Goal: Obtain resource: Download file/media

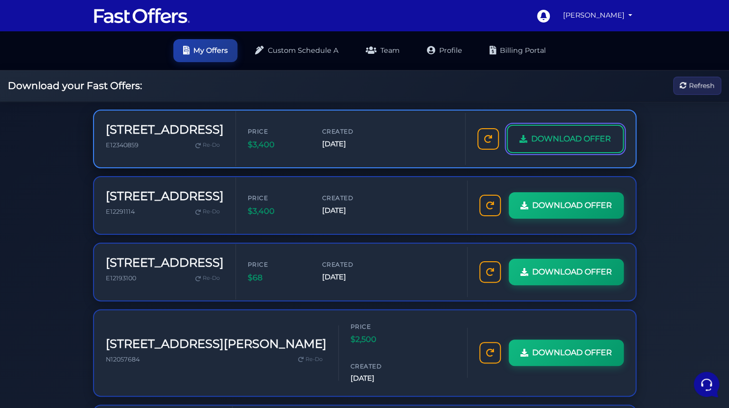
click at [553, 150] on link "DOWNLOAD OFFER" at bounding box center [565, 139] width 117 height 28
